Goal: Register for event/course

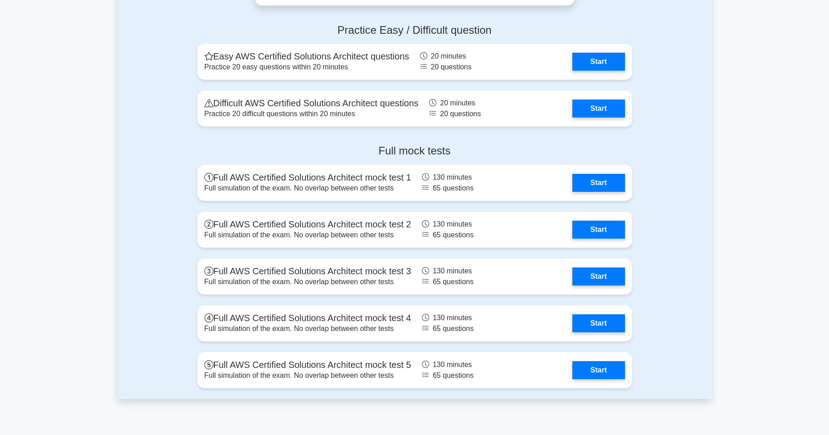
scroll to position [1923, 0]
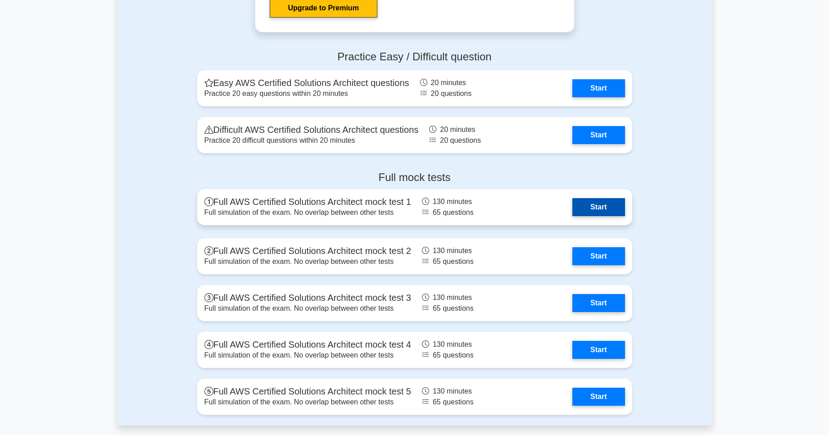
click at [584, 204] on link "Start" at bounding box center [599, 207] width 52 height 18
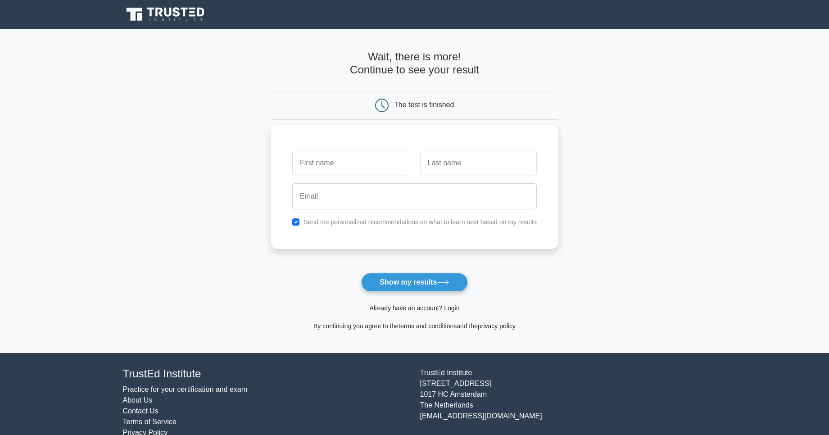
click at [308, 177] on div at bounding box center [351, 162] width 128 height 33
click at [312, 166] on input "text" at bounding box center [350, 163] width 117 height 26
click at [414, 68] on h4 "Wait, there is more! Continue to see your result" at bounding box center [415, 63] width 288 height 26
